Goal: Book appointment/travel/reservation

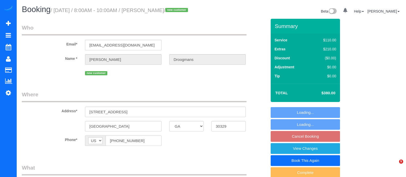
select select "GA"
select select "spot1"
select select "number:3"
select select "number:6"
select select "2"
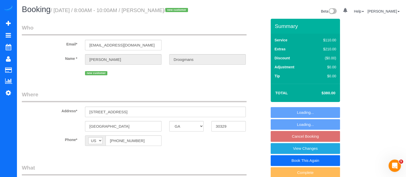
select select "object:752"
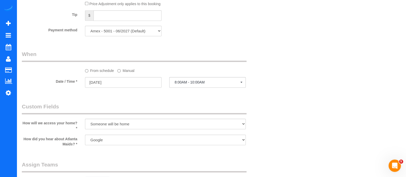
select select "2"
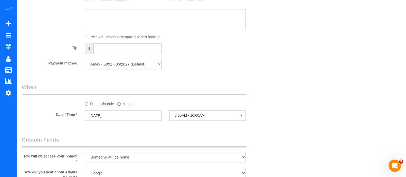
scroll to position [350, 0]
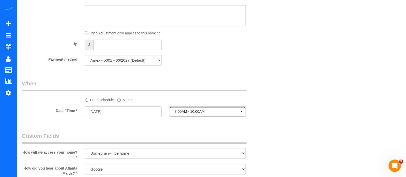
click at [238, 117] on button "8:00AM - 10:00AM" at bounding box center [207, 111] width 77 height 11
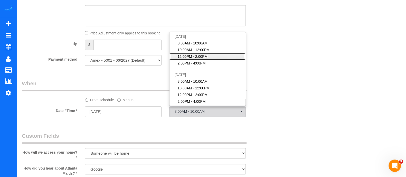
click at [198, 59] on span "12:00PM - 2:00PM" at bounding box center [193, 56] width 30 height 5
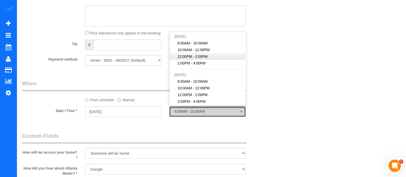
select select "spot3"
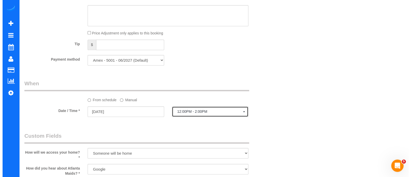
scroll to position [0, 0]
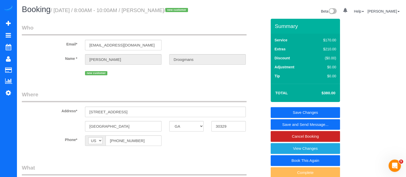
click at [292, 129] on link "Save and Send Message..." at bounding box center [305, 124] width 69 height 11
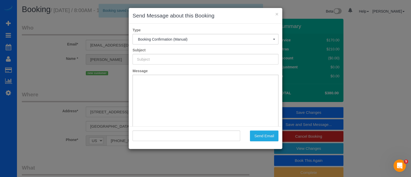
type input "Booking Confirmed!"
type input ""[PERSON_NAME]" <[EMAIL_ADDRESS][DOMAIN_NAME]>"
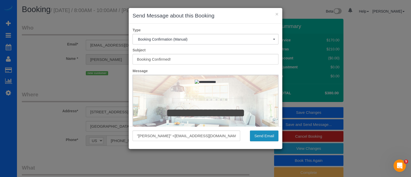
click at [263, 137] on button "Send Email" at bounding box center [264, 135] width 29 height 11
